Goal: Book appointment/travel/reservation

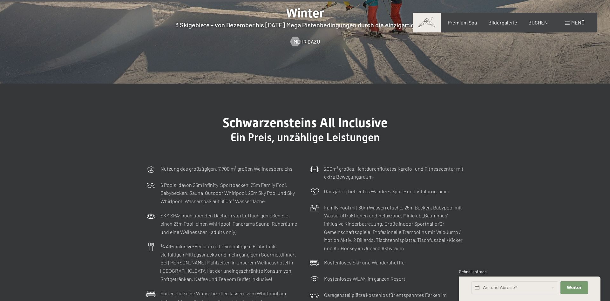
scroll to position [1749, 0]
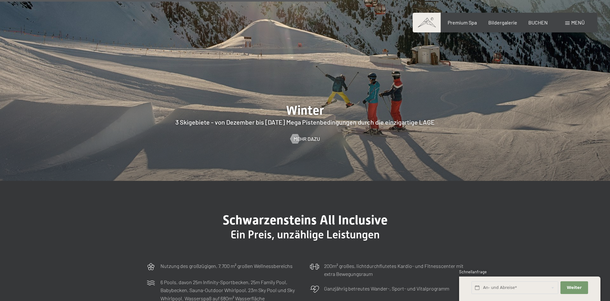
click at [576, 21] on span "Menü" at bounding box center [577, 22] width 13 height 6
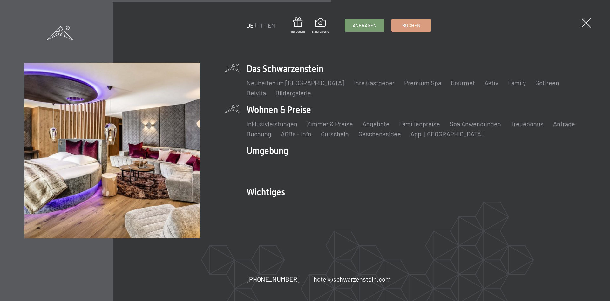
click at [294, 117] on div "Inklusivleistungen Zimmer & Preise Liste Angebote Liste Familienpreise Spa Anwe…" at bounding box center [415, 127] width 339 height 22
click at [319, 124] on link "Zimmer & Preise" at bounding box center [330, 124] width 46 height 8
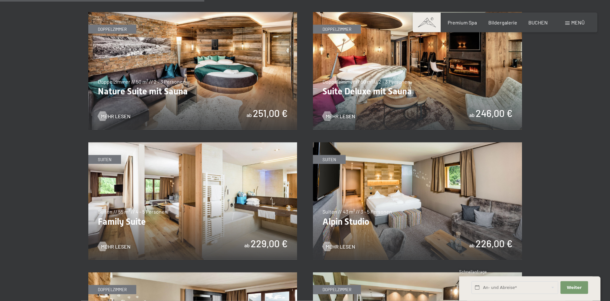
scroll to position [680, 0]
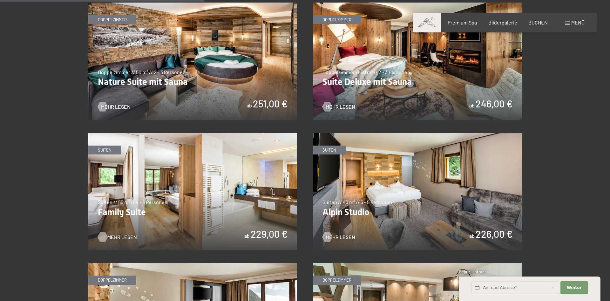
click at [119, 238] on span "Mehr Lesen" at bounding box center [122, 236] width 30 height 7
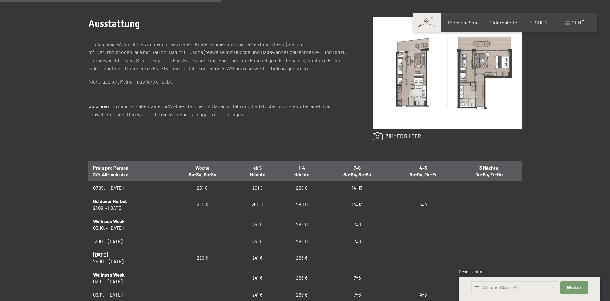
scroll to position [389, 0]
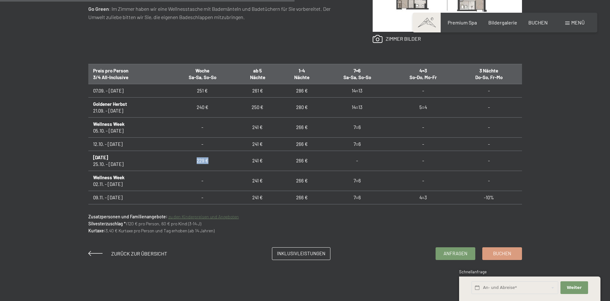
drag, startPoint x: 197, startPoint y: 164, endPoint x: 234, endPoint y: 167, distance: 37.6
click at [234, 167] on td "229 €" at bounding box center [202, 161] width 66 height 20
click at [447, 256] on span "Anfragen" at bounding box center [455, 252] width 24 height 7
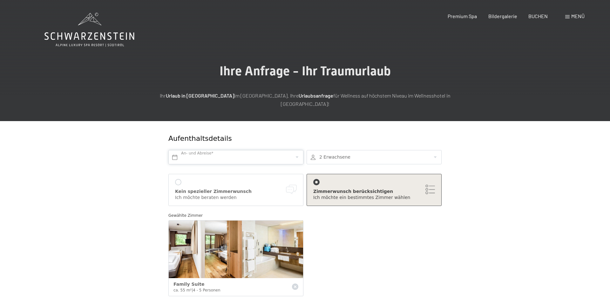
click at [295, 150] on input "text" at bounding box center [235, 157] width 135 height 14
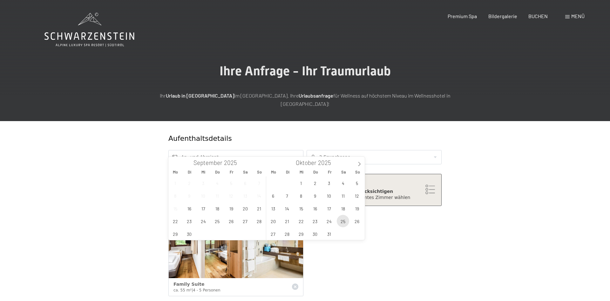
click at [340, 222] on span "25" at bounding box center [343, 221] width 12 height 12
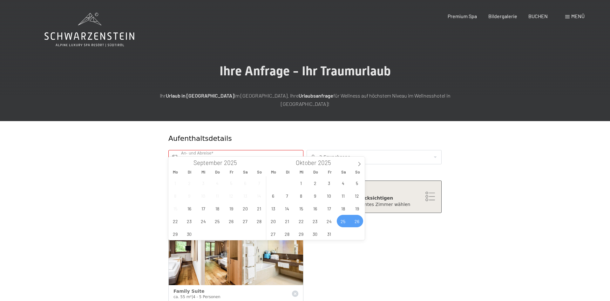
click at [343, 234] on div "29 30 1 2 3 4 5 6 7 8 9 10 11 12 13 14 15 16 17 18 19 20 21 22 23 24 25 26 27 2…" at bounding box center [315, 208] width 98 height 64
click at [330, 235] on span "31" at bounding box center [329, 233] width 12 height 12
type input "Sa. 25.10.2025 - Fr. 31.10.2025"
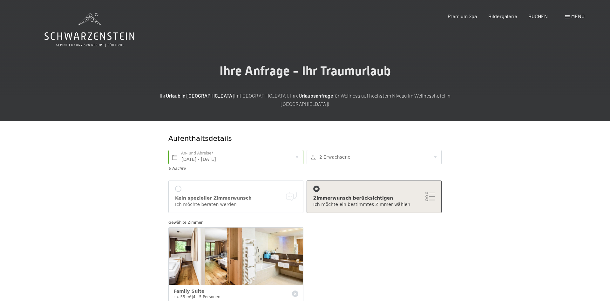
click at [436, 151] on div at bounding box center [373, 157] width 135 height 14
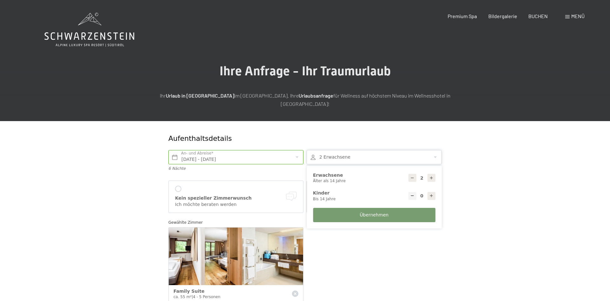
click at [432, 193] on icon at bounding box center [431, 195] width 4 height 4
select select
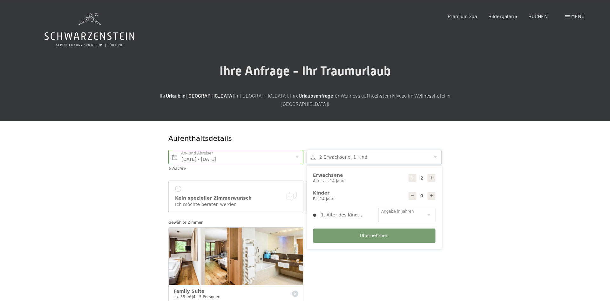
type input "1"
click at [378, 208] on select "0 1 2 3 4 5 6 7 8 9 10 11 12 13 14" at bounding box center [406, 215] width 57 height 14
select select "6"
click option "6" at bounding box center [0, 0] width 0 height 0
click at [376, 232] on span "Übernehmen" at bounding box center [374, 235] width 29 height 6
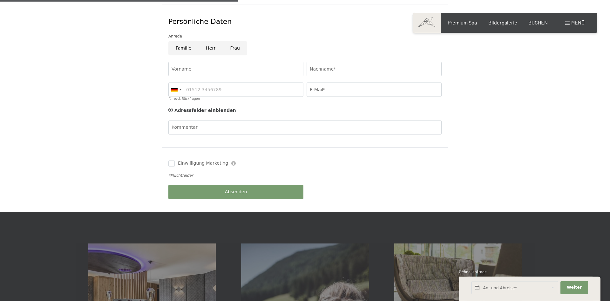
scroll to position [259, 0]
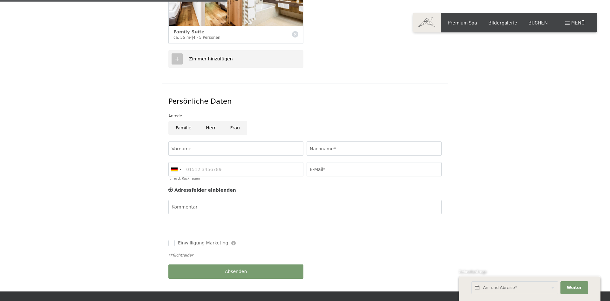
click at [233, 123] on input "Frau" at bounding box center [235, 128] width 24 height 14
radio input "true"
click at [193, 141] on input "Vorname" at bounding box center [235, 148] width 135 height 14
type input "e"
drag, startPoint x: 186, startPoint y: 143, endPoint x: 225, endPoint y: 144, distance: 38.8
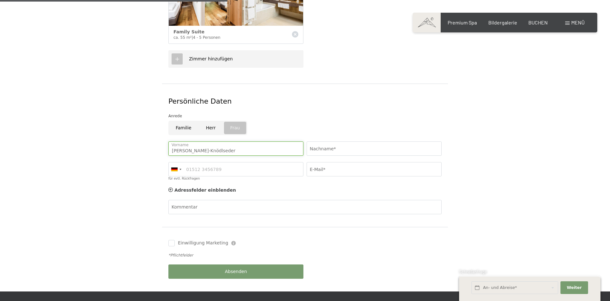
click at [232, 145] on input "Eileen Helmecke-Knödlseder" at bounding box center [235, 148] width 135 height 14
drag, startPoint x: 223, startPoint y: 143, endPoint x: 228, endPoint y: 143, distance: 5.1
type input "Eileen"
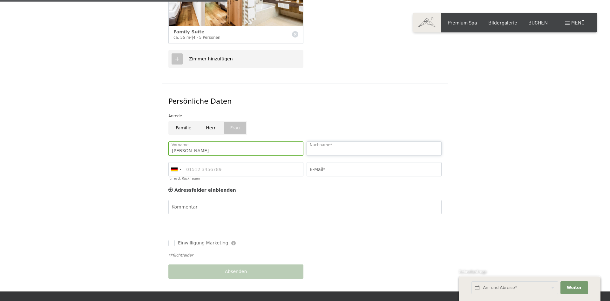
click at [330, 141] on input "Nachname*" at bounding box center [373, 148] width 135 height 14
paste input "Helmecke-Knödlseder"
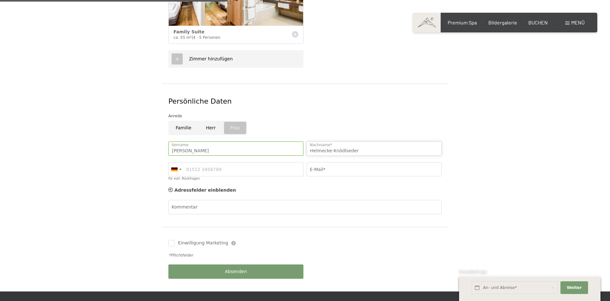
type input "Helmecke-Knödlseder"
click at [343, 162] on input "E-Mail*" at bounding box center [373, 169] width 135 height 14
type input "eileenhelmecke@t-online.de"
click at [199, 266] on button "Absenden" at bounding box center [235, 271] width 135 height 14
